Goal: Find specific page/section: Find specific page/section

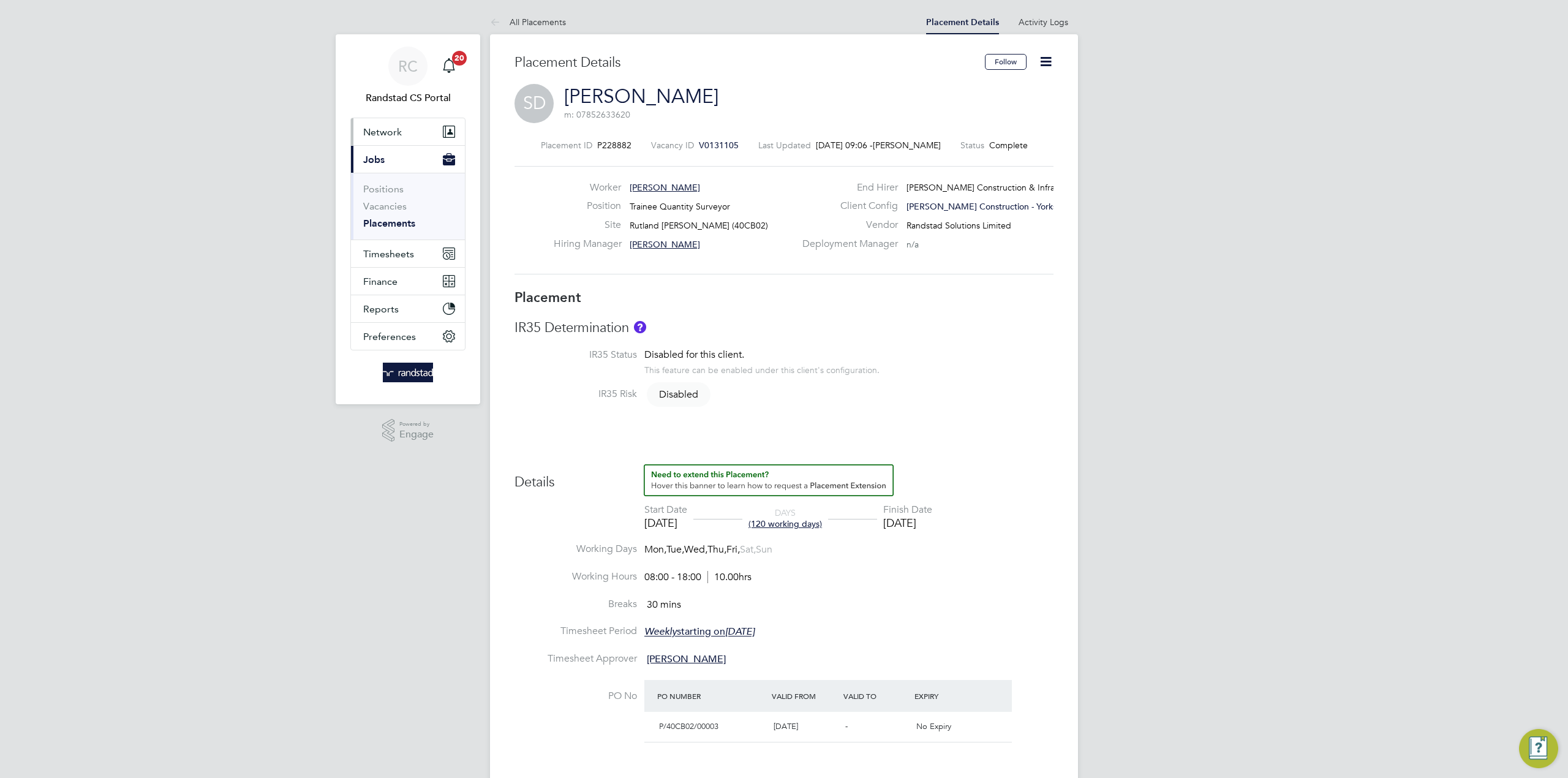
click at [400, 123] on button "Network" at bounding box center [408, 131] width 114 height 27
click at [397, 159] on link "Team Members" at bounding box center [397, 161] width 69 height 11
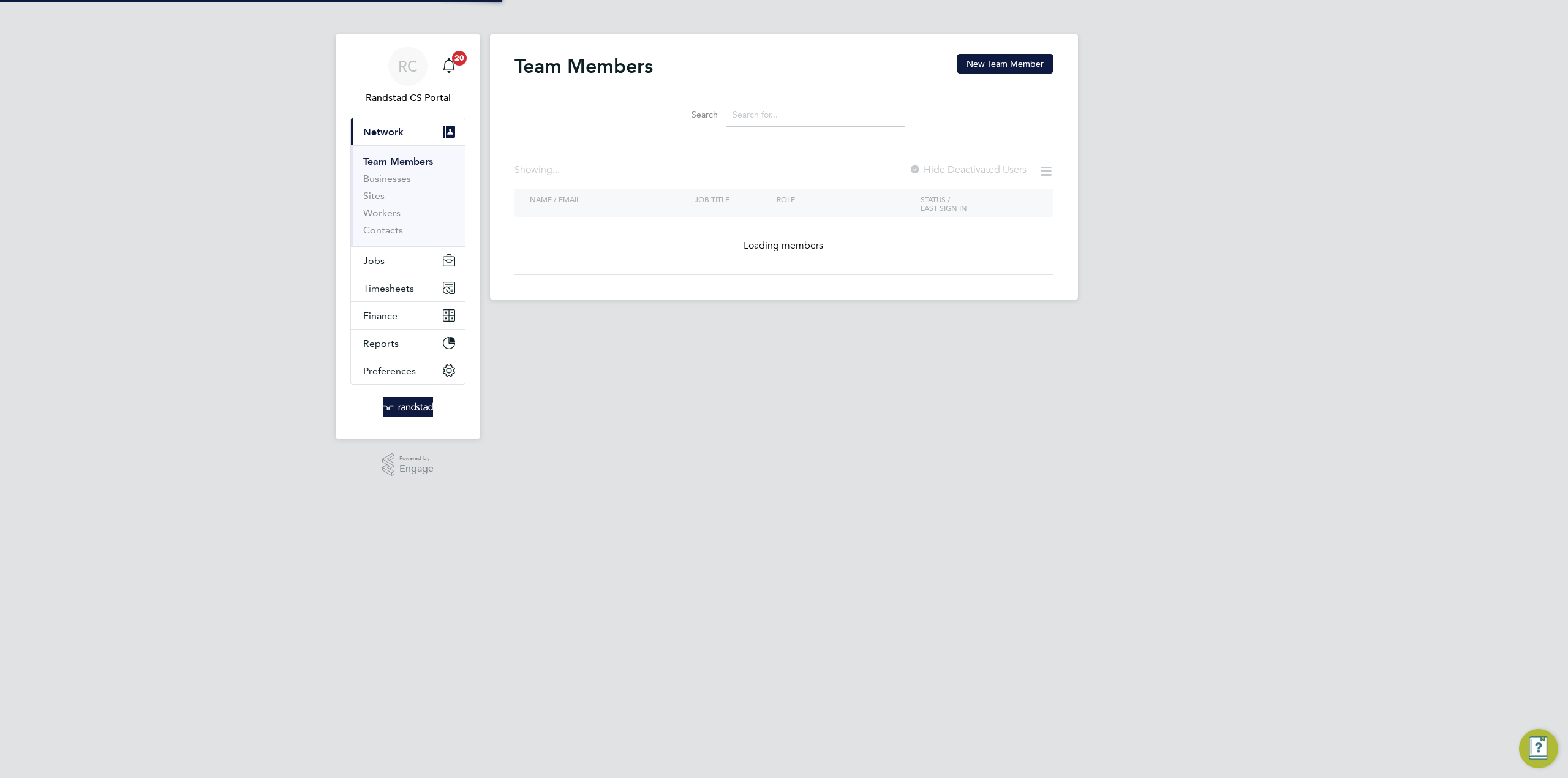
click at [814, 115] on input at bounding box center [816, 114] width 179 height 24
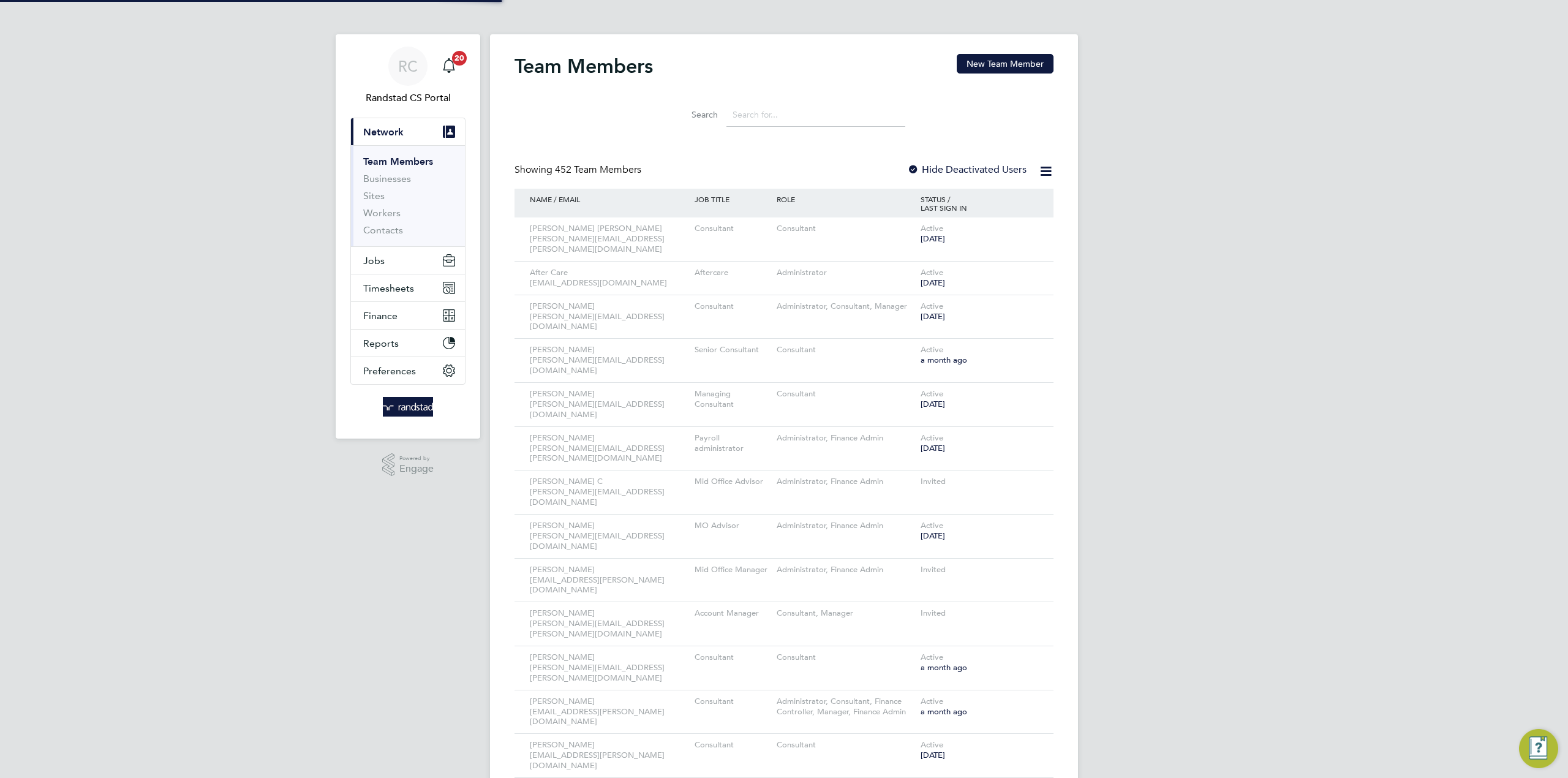
click at [767, 111] on input at bounding box center [816, 114] width 179 height 24
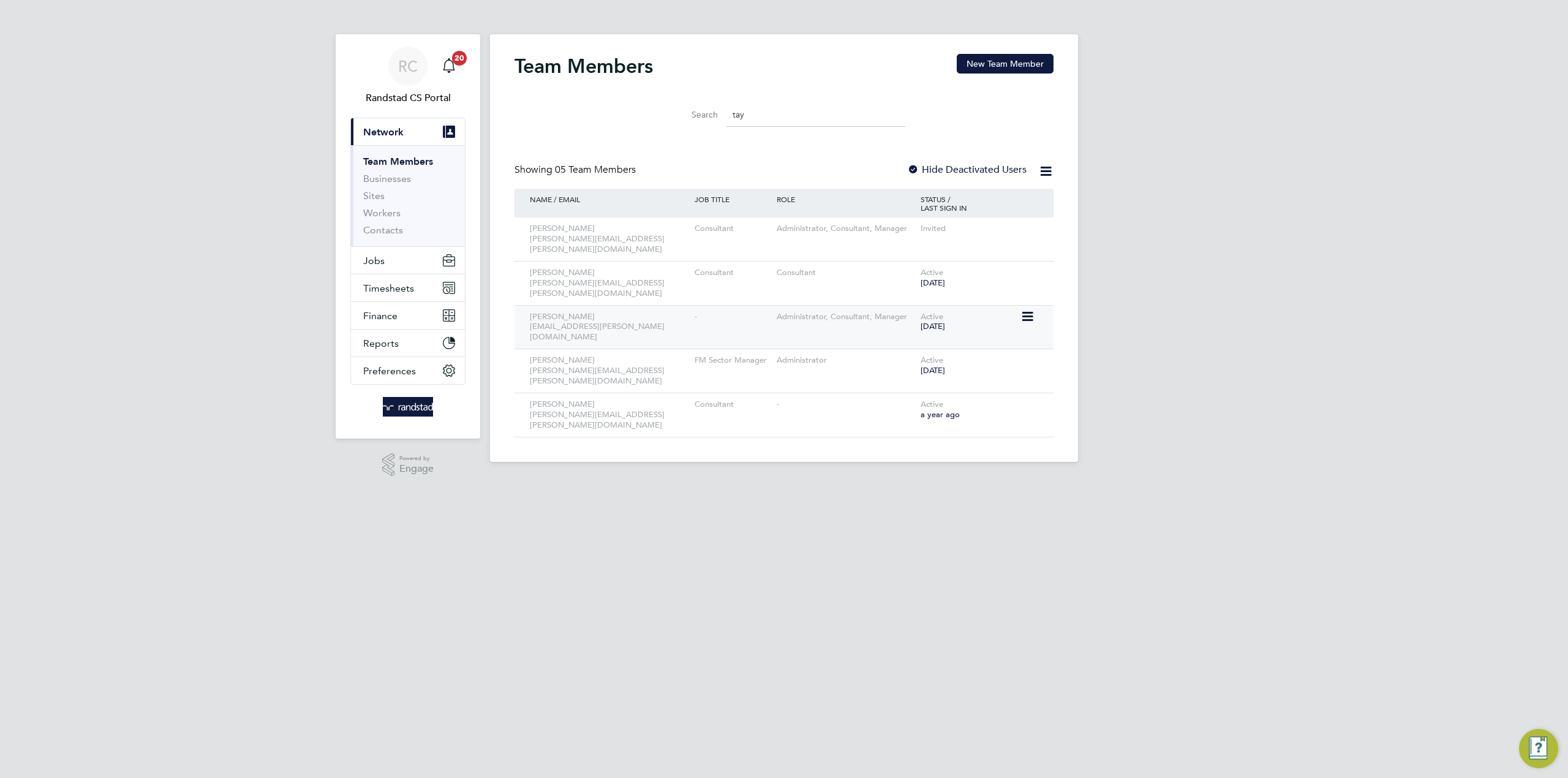
type input "tay"
click at [1025, 309] on icon at bounding box center [1026, 317] width 12 height 15
click at [1158, 252] on div "RC Randstad CS Portal Notifications 20 Applications: Current page: Network Team…" at bounding box center [784, 240] width 1568 height 481
click at [382, 226] on link "Contacts" at bounding box center [383, 230] width 40 height 11
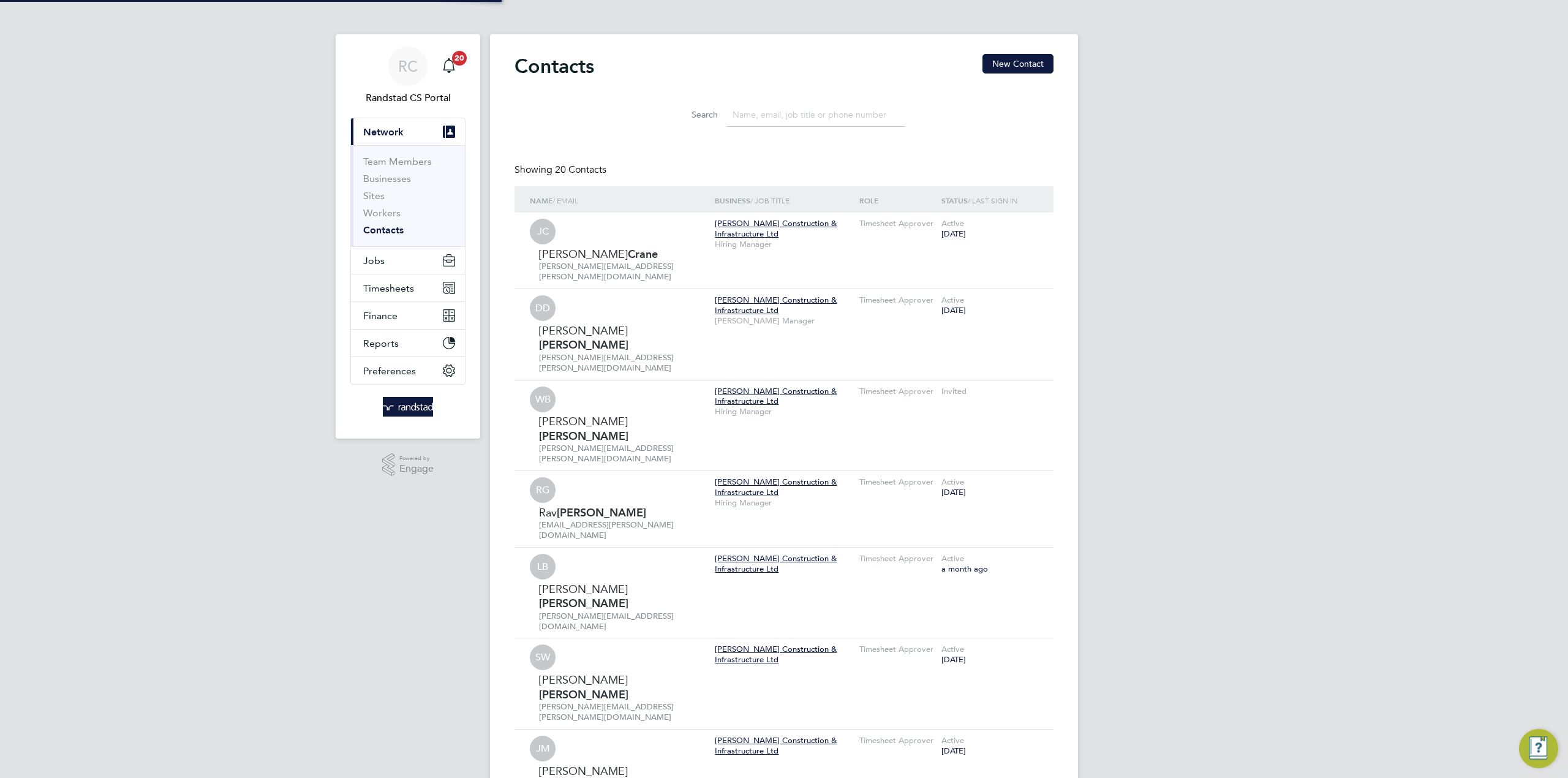
click at [805, 111] on input at bounding box center [816, 114] width 179 height 24
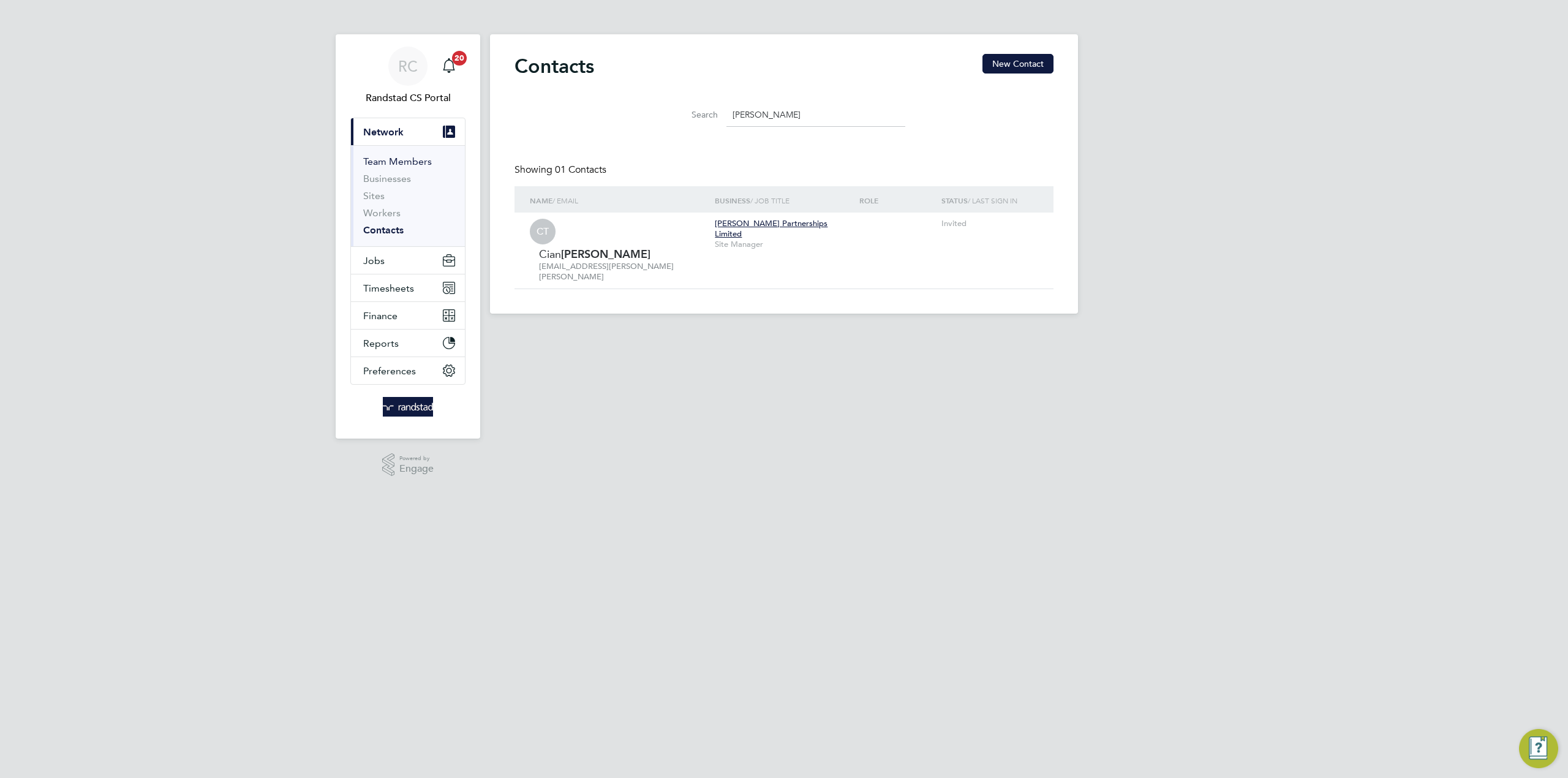
type input "[PERSON_NAME]"
click at [402, 163] on link "Team Members" at bounding box center [397, 161] width 69 height 11
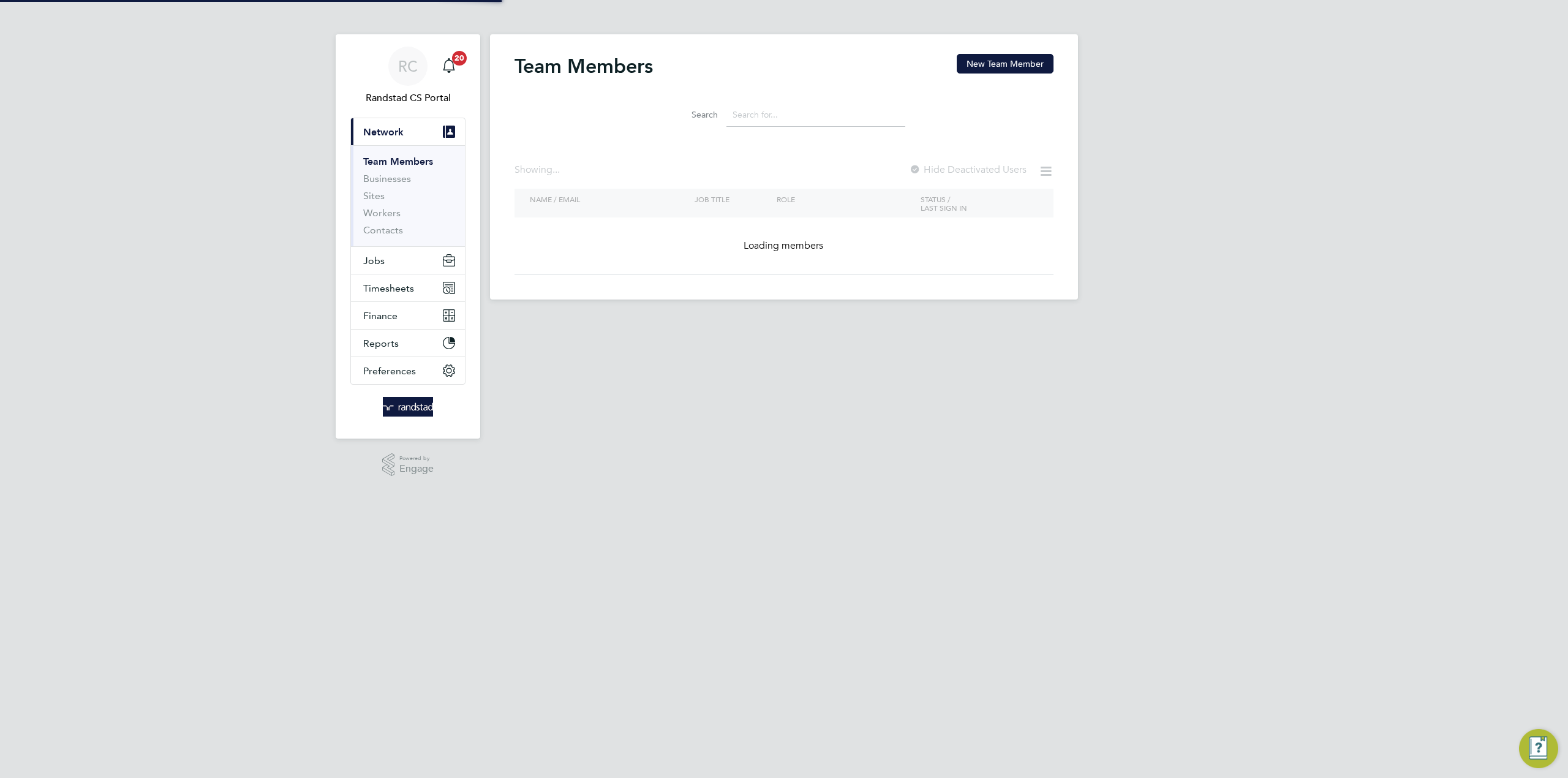
click at [759, 123] on input at bounding box center [816, 114] width 179 height 24
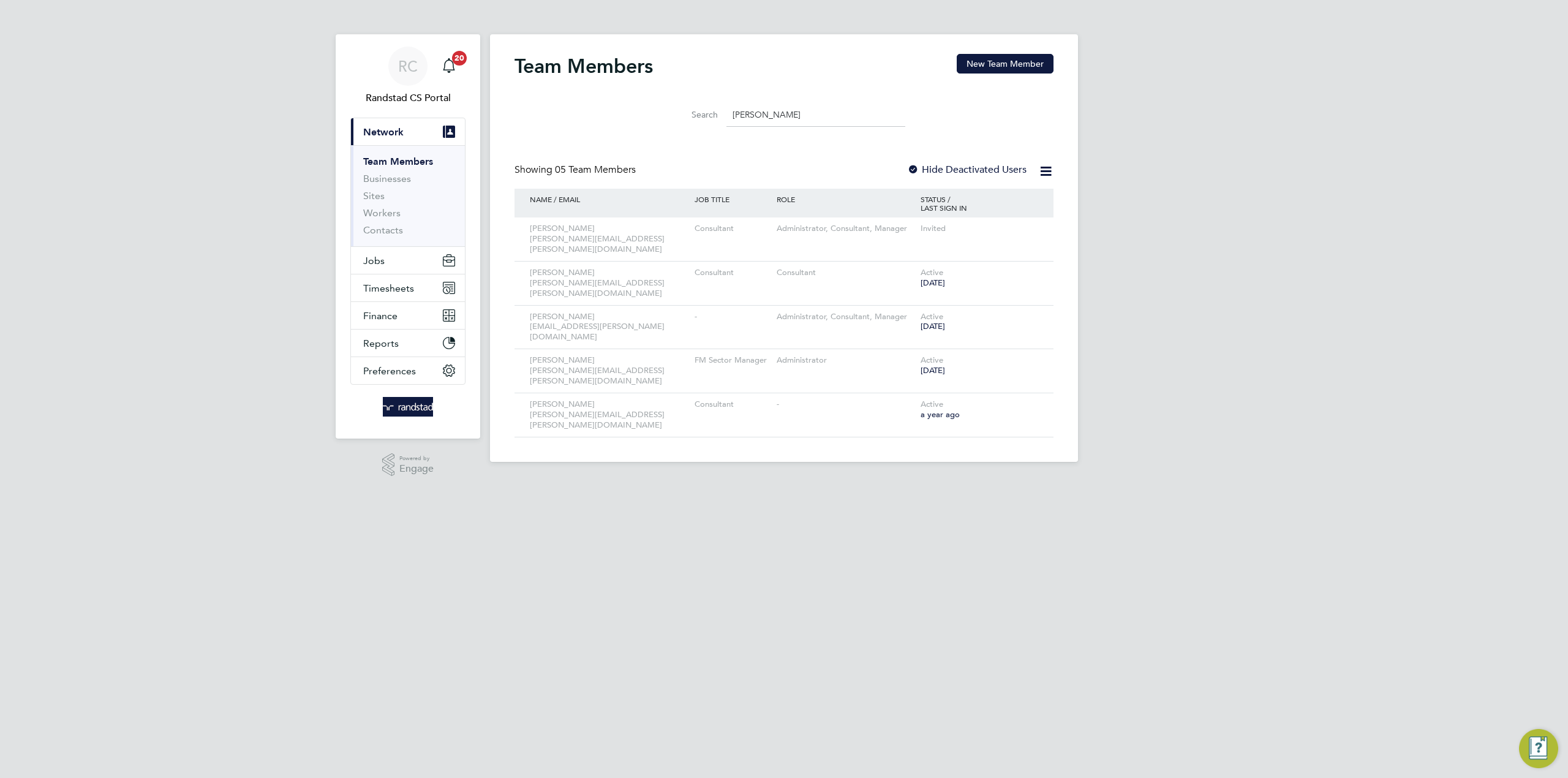
type input "[PERSON_NAME]"
